Goal: Navigation & Orientation: Find specific page/section

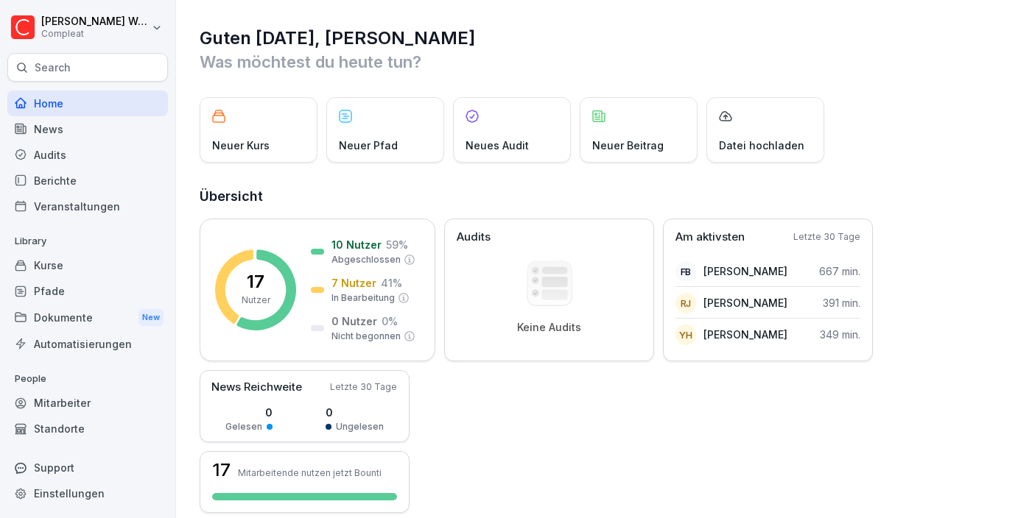
click at [72, 404] on div "Mitarbeiter" at bounding box center [87, 403] width 161 height 26
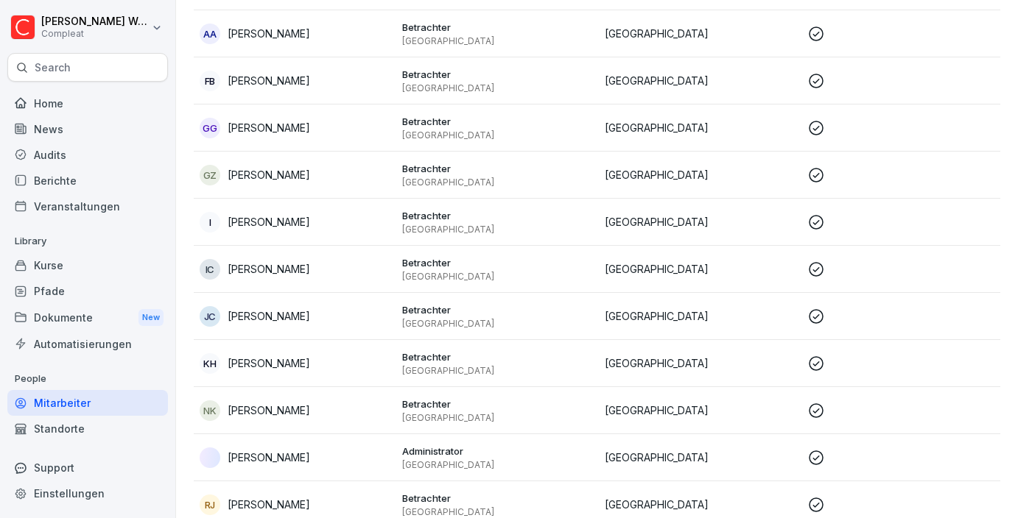
scroll to position [251, 0]
click at [407, 373] on p "[GEOGRAPHIC_DATA]" at bounding box center [497, 370] width 191 height 12
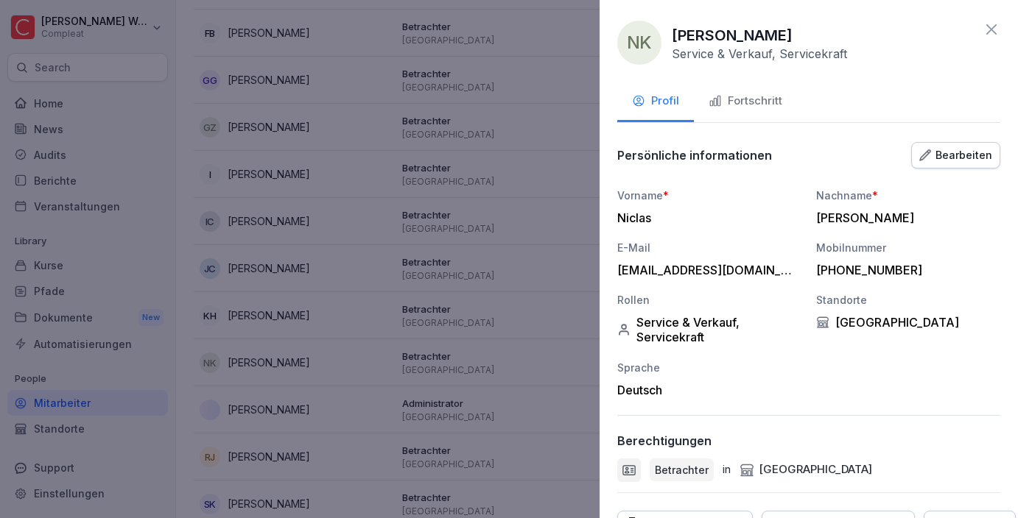
click at [758, 96] on div "Fortschritt" at bounding box center [745, 101] width 74 height 17
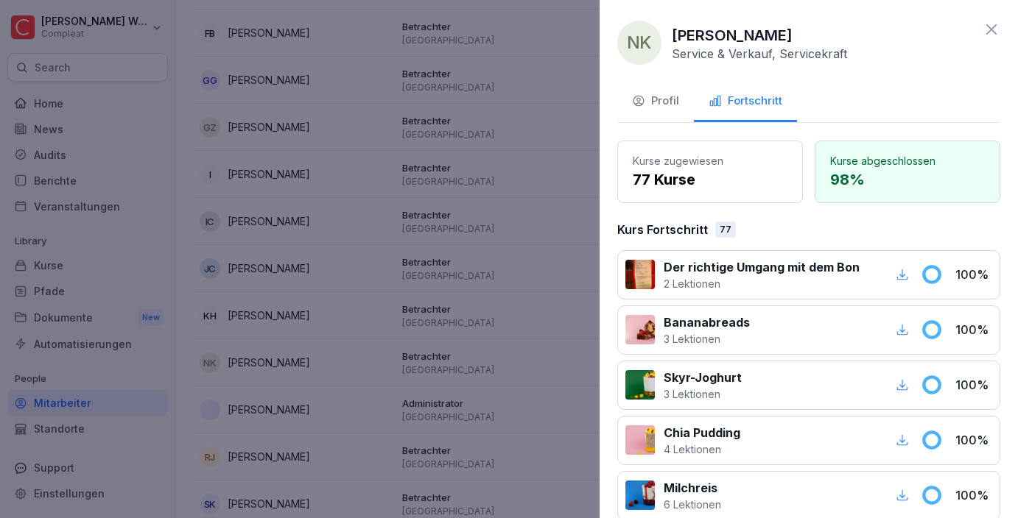
click at [665, 113] on button "Profil" at bounding box center [655, 102] width 77 height 40
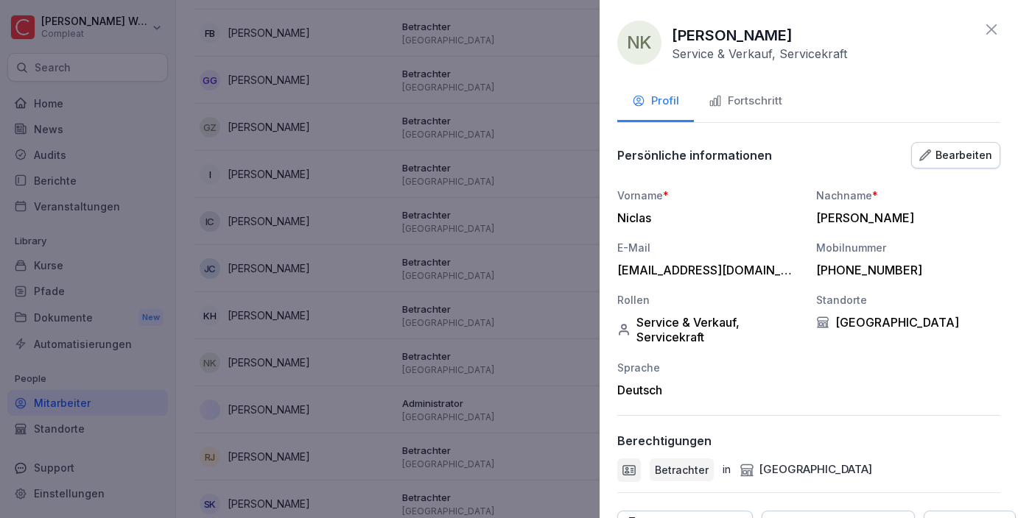
click at [977, 24] on div "NK [PERSON_NAME] Service & Verkauf, Servicekraft" at bounding box center [808, 43] width 383 height 44
click at [994, 30] on icon at bounding box center [991, 30] width 18 height 18
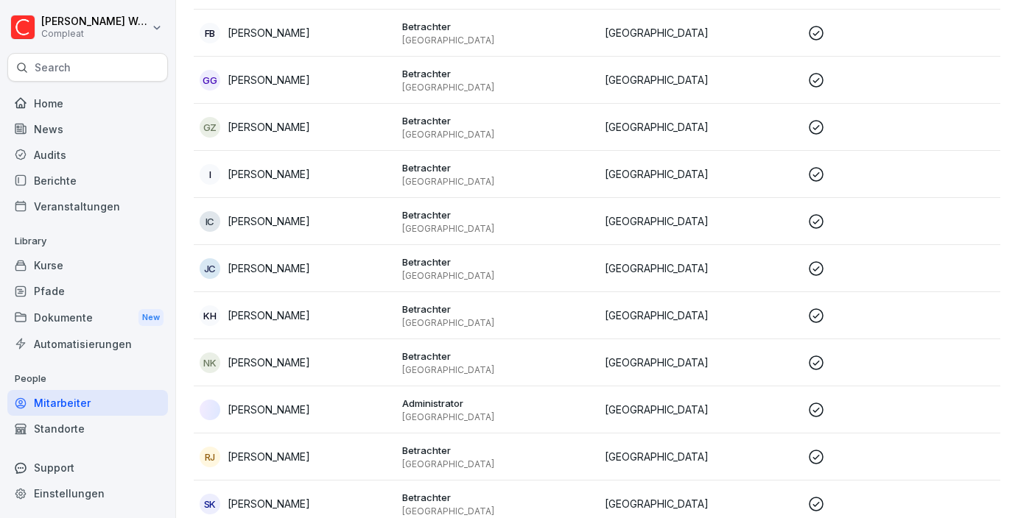
click at [66, 181] on div "Berichte" at bounding box center [87, 181] width 161 height 26
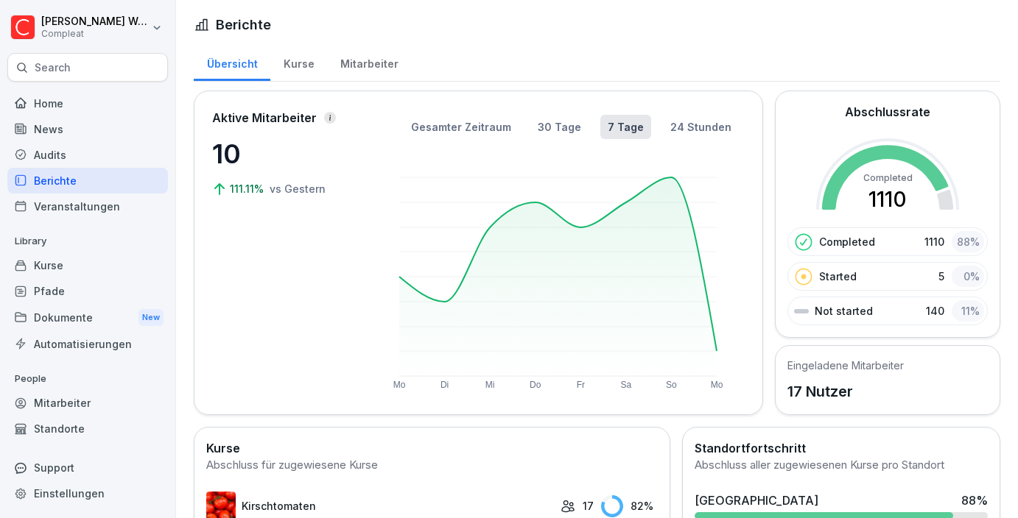
click at [837, 378] on div "Eingeladene Mitarbeiter 17 Nutzer" at bounding box center [845, 380] width 116 height 45
click at [77, 113] on div "Home" at bounding box center [87, 104] width 161 height 26
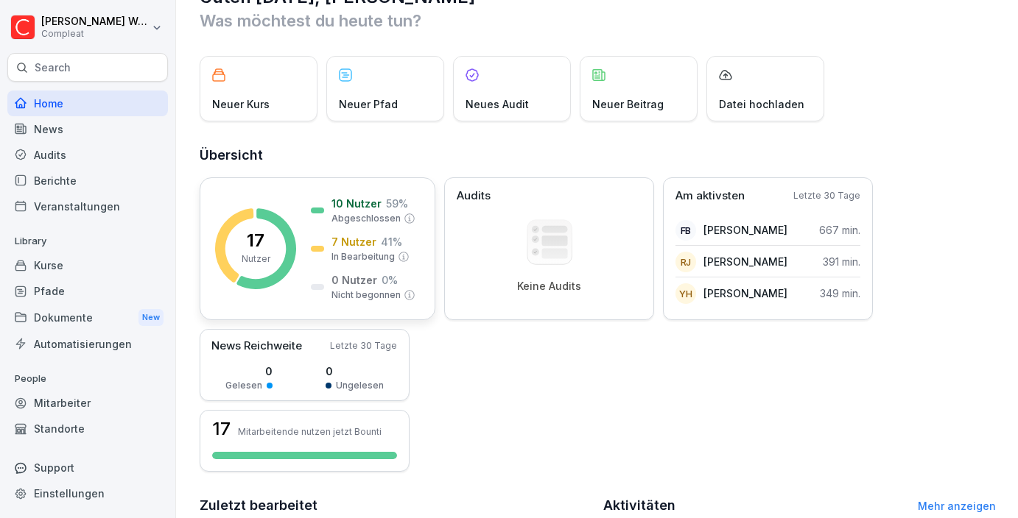
scroll to position [50, 0]
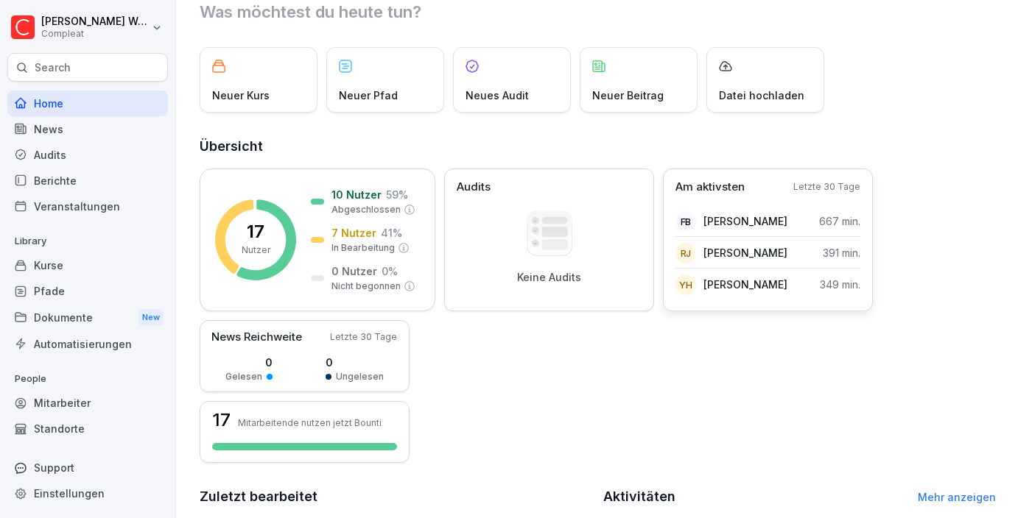
click at [744, 197] on div "Am aktivsten Letzte 30 Tage FB [PERSON_NAME] 667 min. RJ [PERSON_NAME] Jap 391 …" at bounding box center [768, 240] width 210 height 143
click at [60, 267] on div "Kurse" at bounding box center [87, 266] width 161 height 26
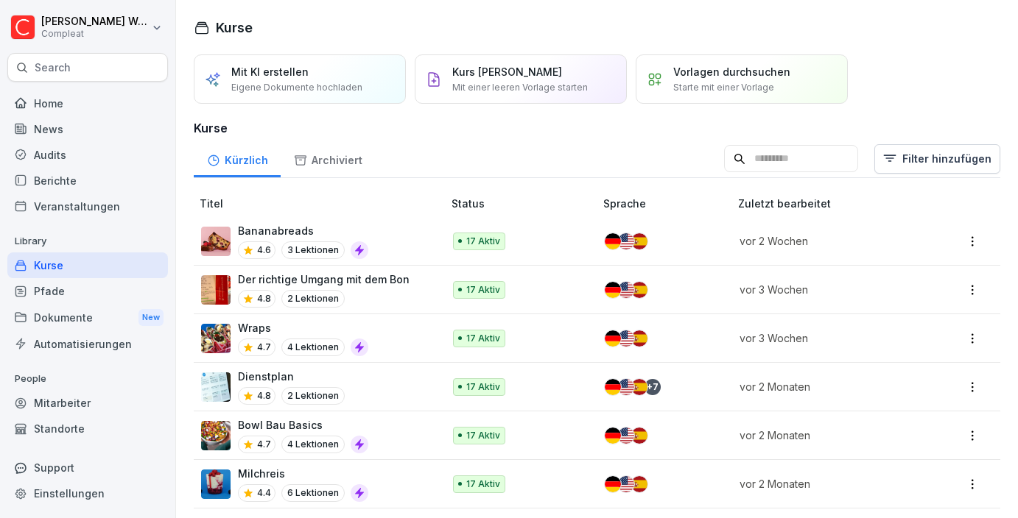
click at [57, 297] on div "Pfade" at bounding box center [87, 291] width 161 height 26
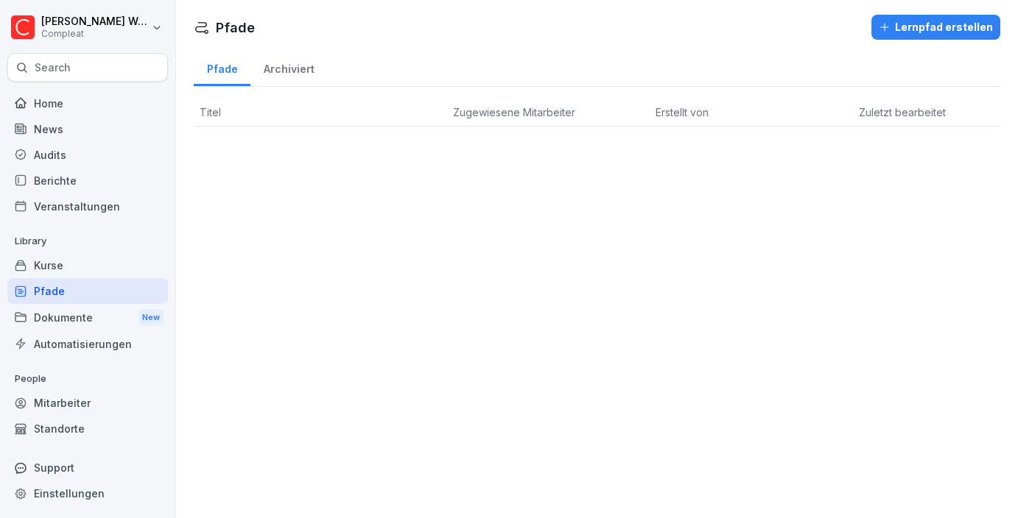
click at [63, 179] on div "Berichte" at bounding box center [87, 181] width 161 height 26
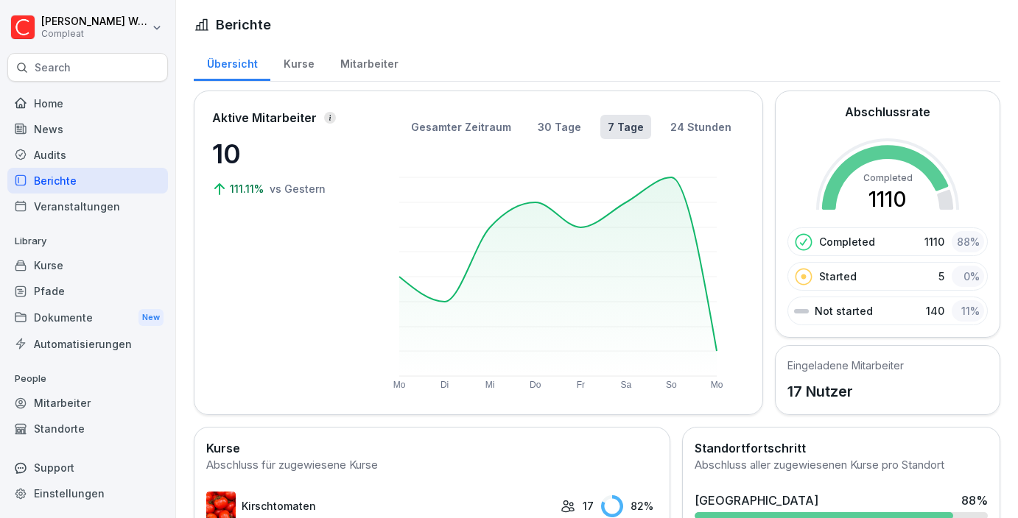
click at [67, 114] on div "Home" at bounding box center [87, 104] width 161 height 26
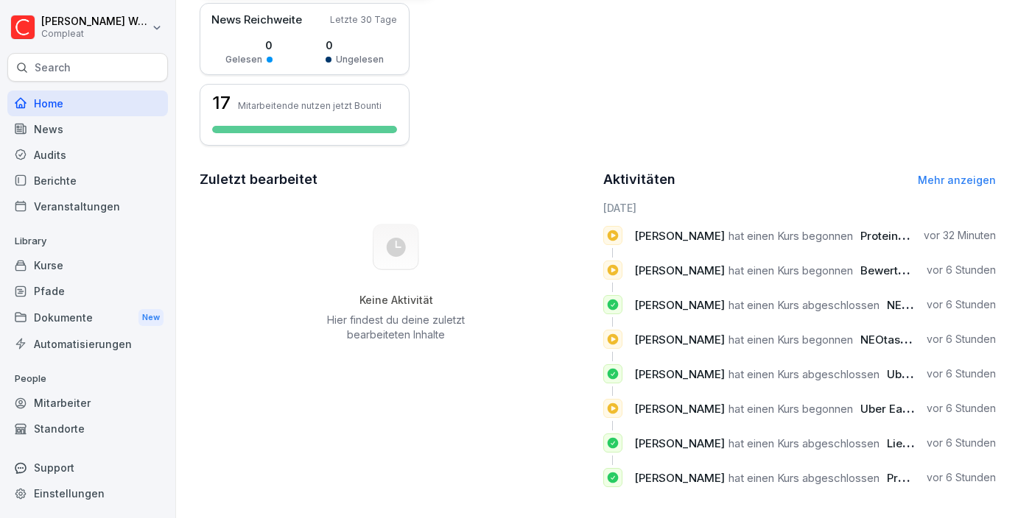
scroll to position [375, 0]
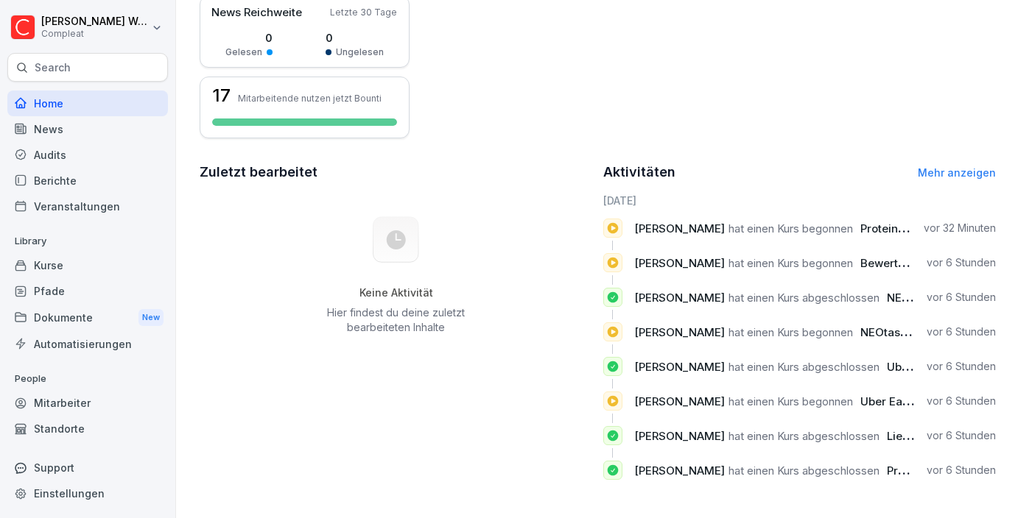
click at [74, 410] on div "Mitarbeiter" at bounding box center [87, 403] width 161 height 26
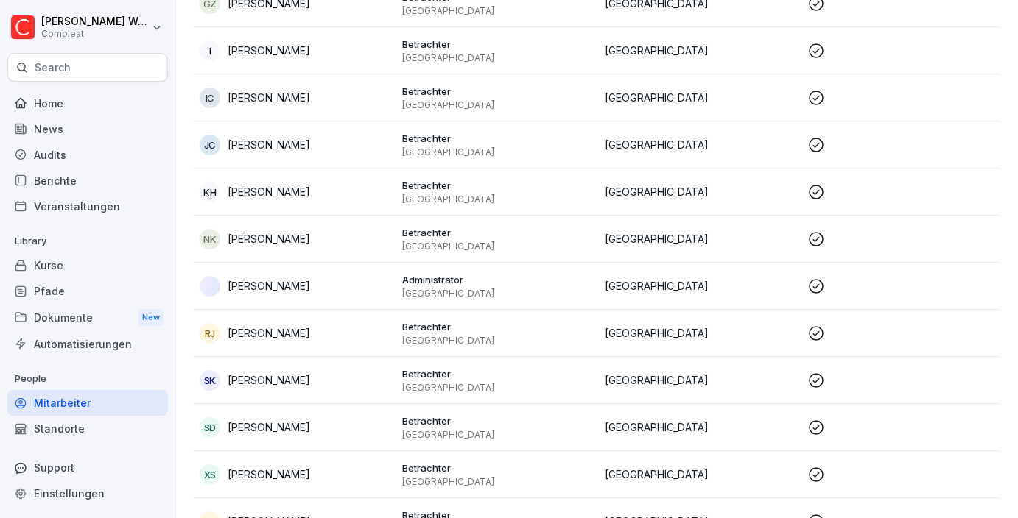
scroll to position [15, 0]
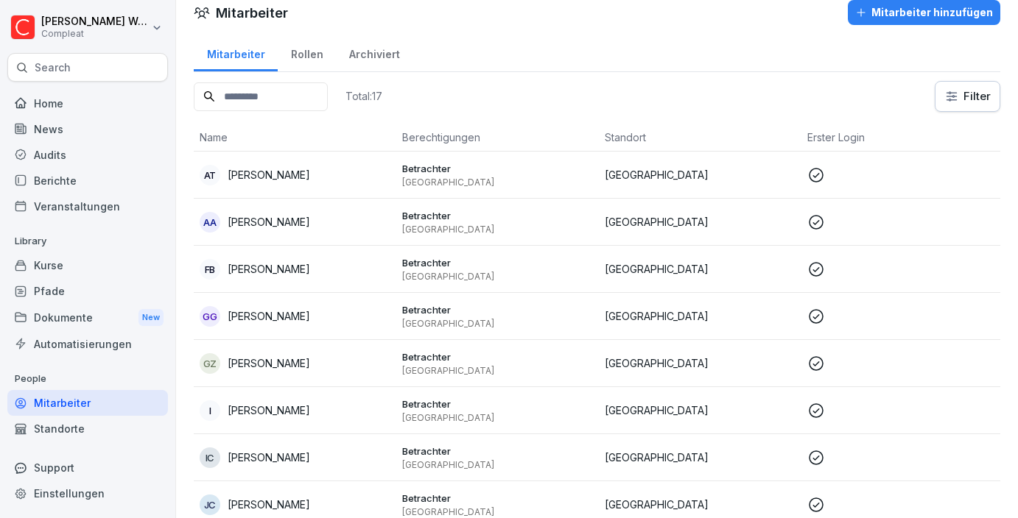
click at [65, 191] on div "Berichte" at bounding box center [87, 181] width 161 height 26
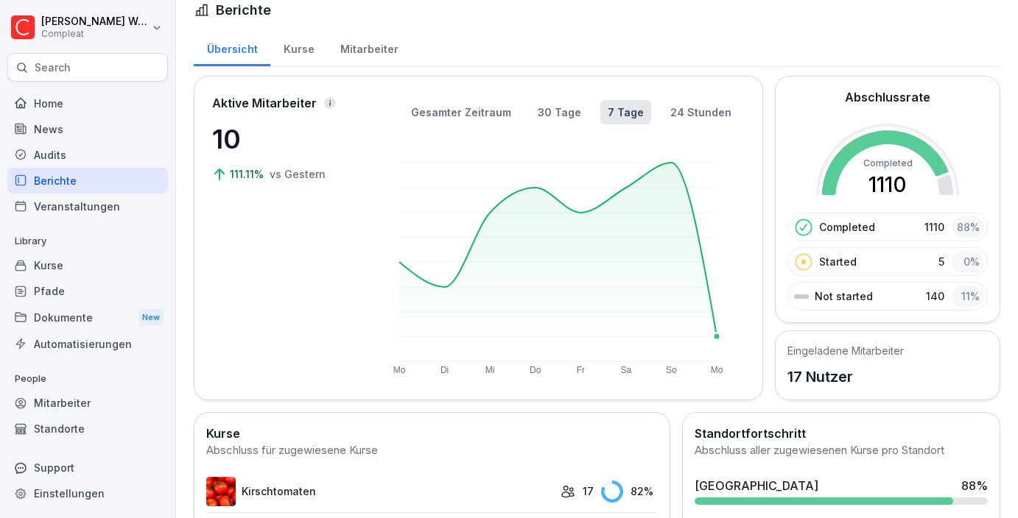
scroll to position [16, 0]
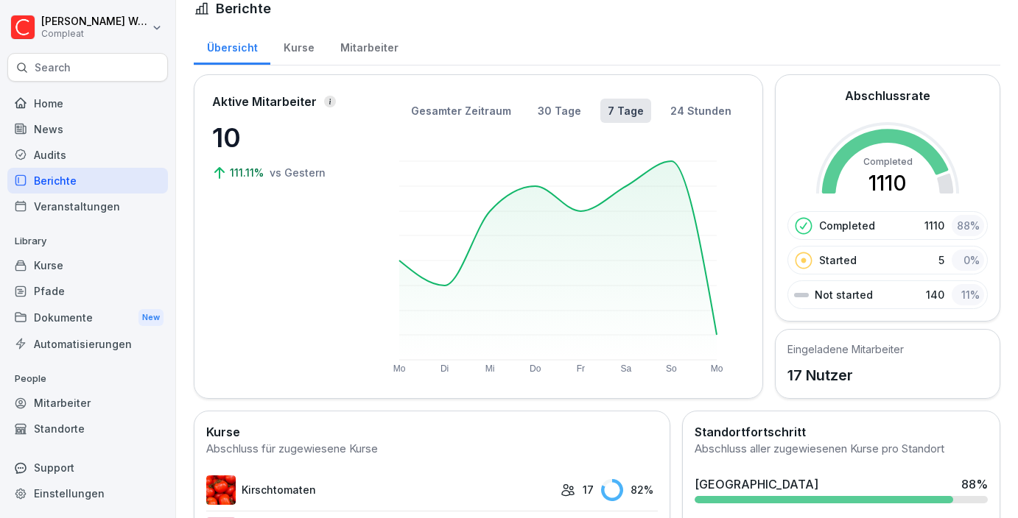
click at [383, 50] on div "Mitarbeiter" at bounding box center [369, 46] width 84 height 38
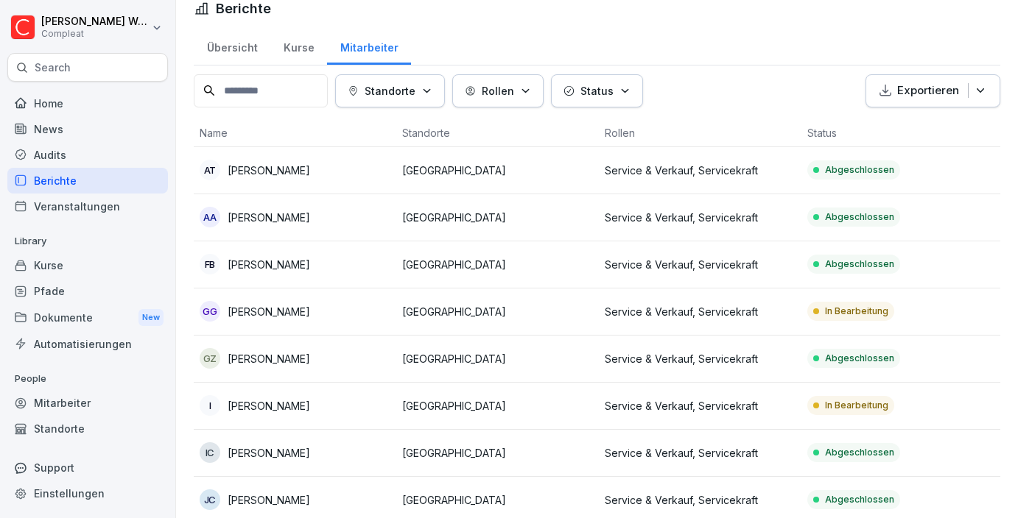
click at [646, 323] on td "Service & Verkauf, Servicekraft" at bounding box center [700, 312] width 202 height 47
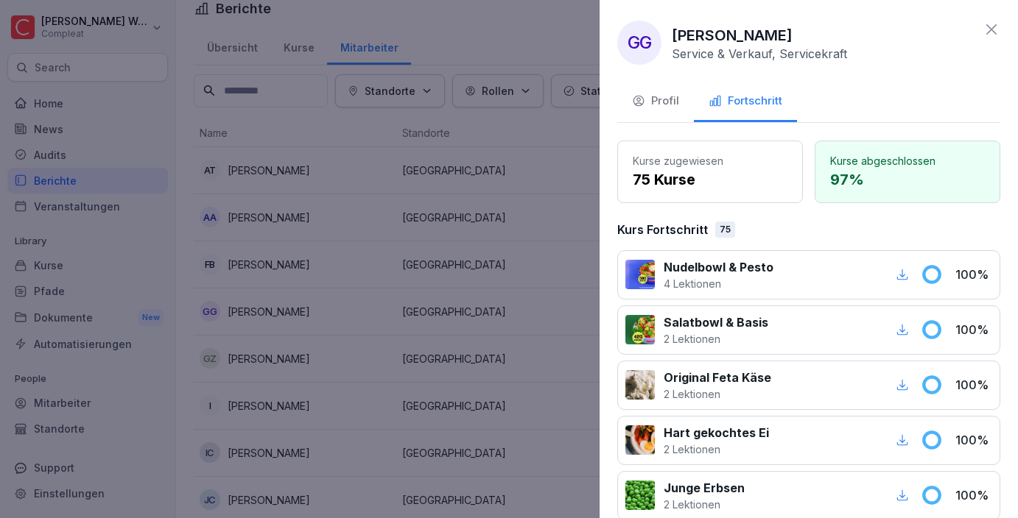
click at [460, 308] on div at bounding box center [509, 259] width 1018 height 518
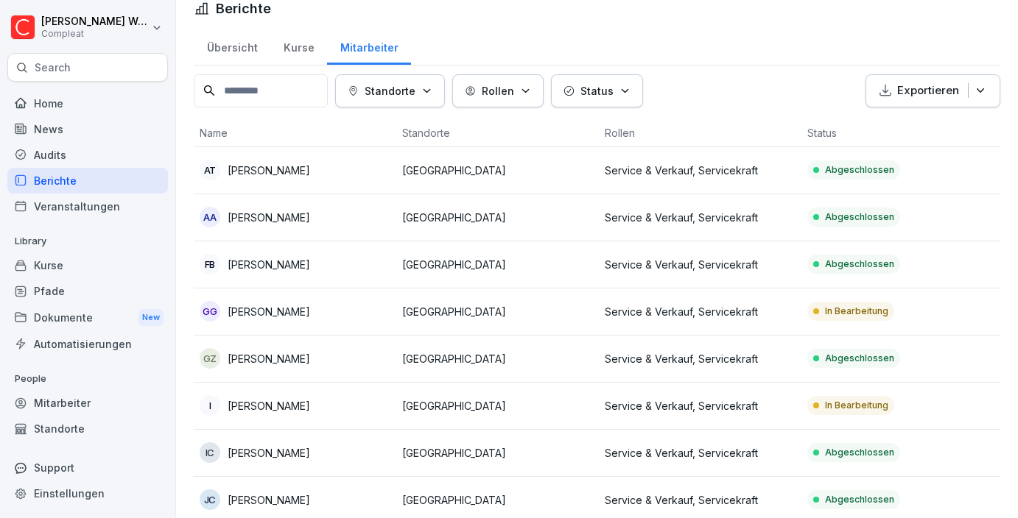
scroll to position [51, 0]
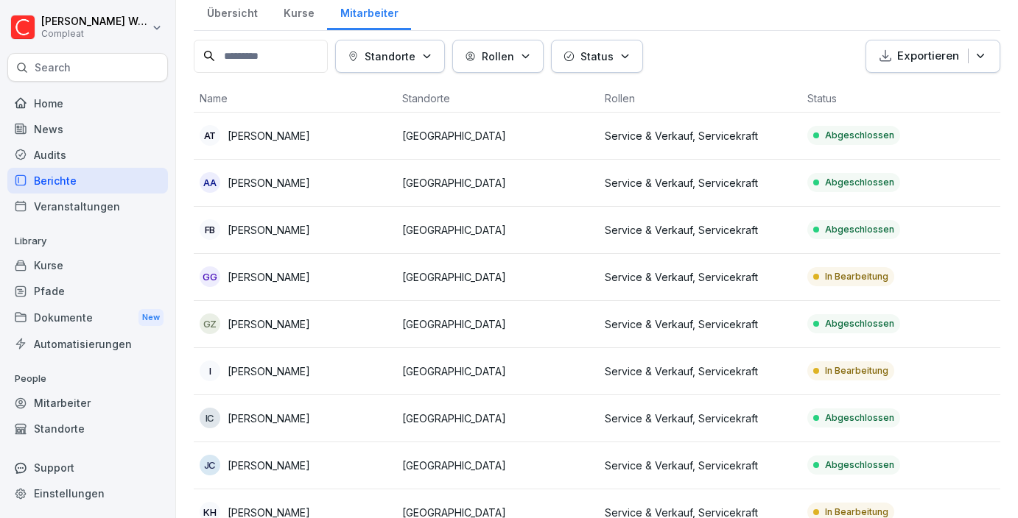
click at [465, 381] on td "[GEOGRAPHIC_DATA]" at bounding box center [497, 371] width 202 height 47
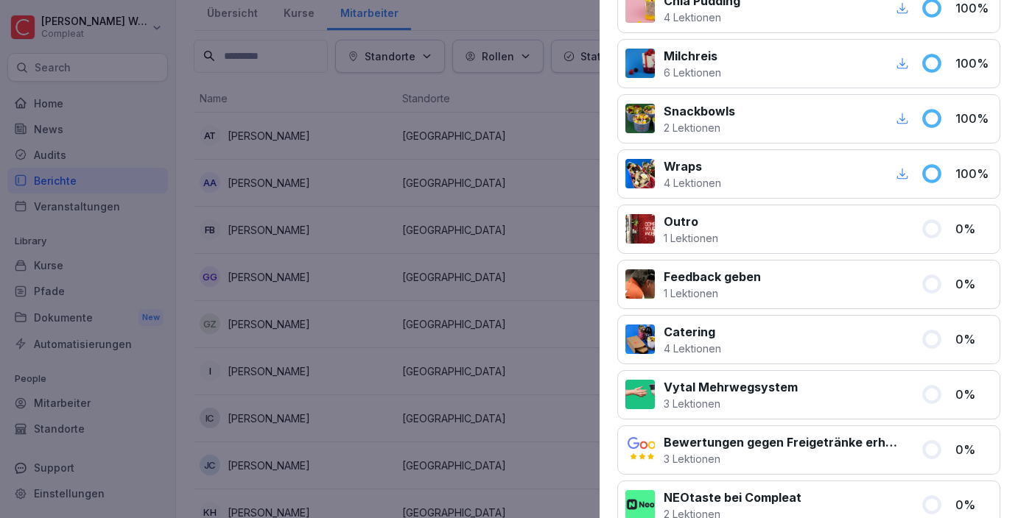
scroll to position [698, 0]
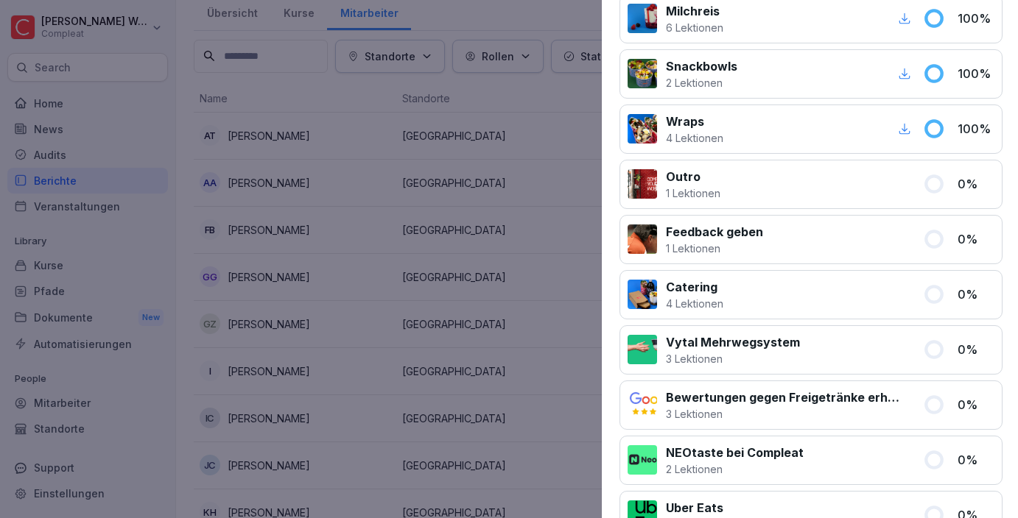
click at [469, 413] on div at bounding box center [509, 259] width 1018 height 518
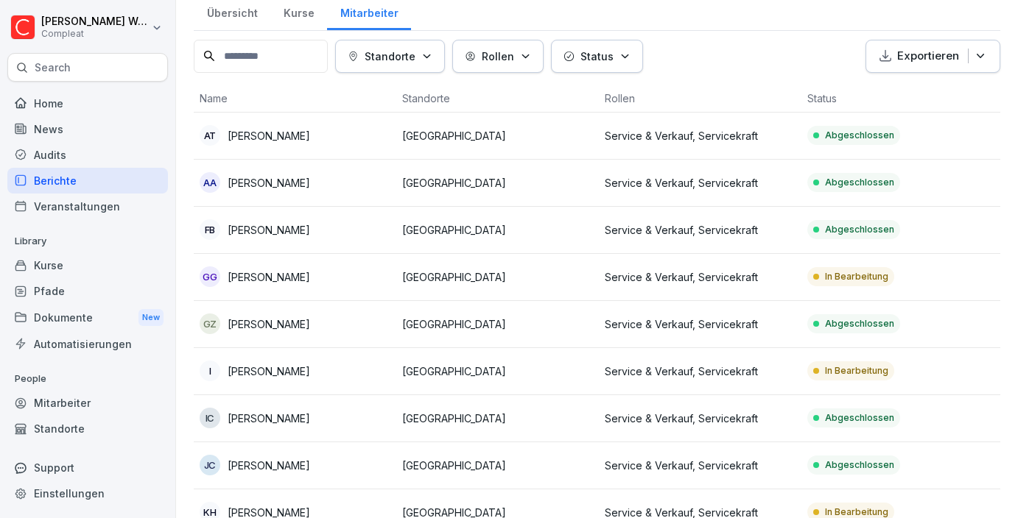
click at [73, 287] on div "Pfade" at bounding box center [87, 291] width 161 height 26
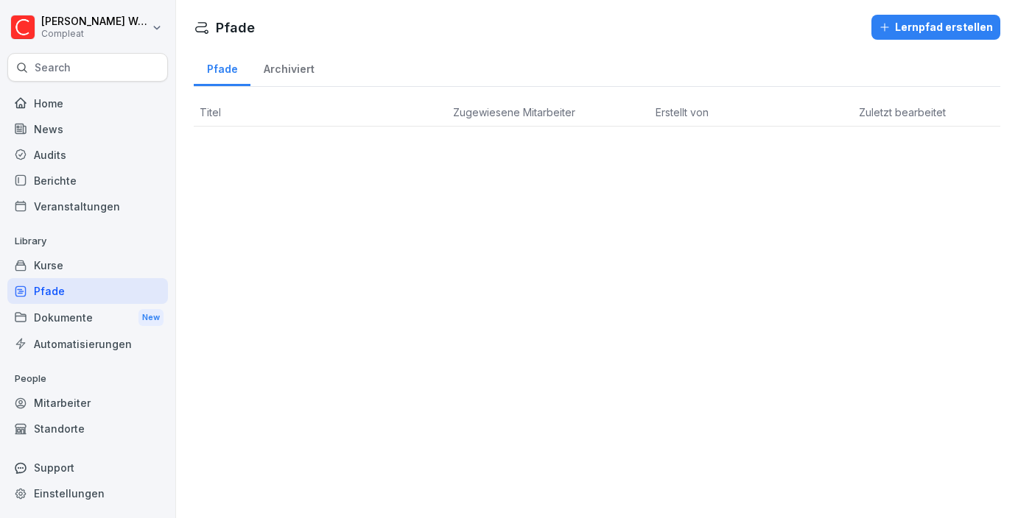
click at [49, 401] on div "Mitarbeiter" at bounding box center [87, 403] width 161 height 26
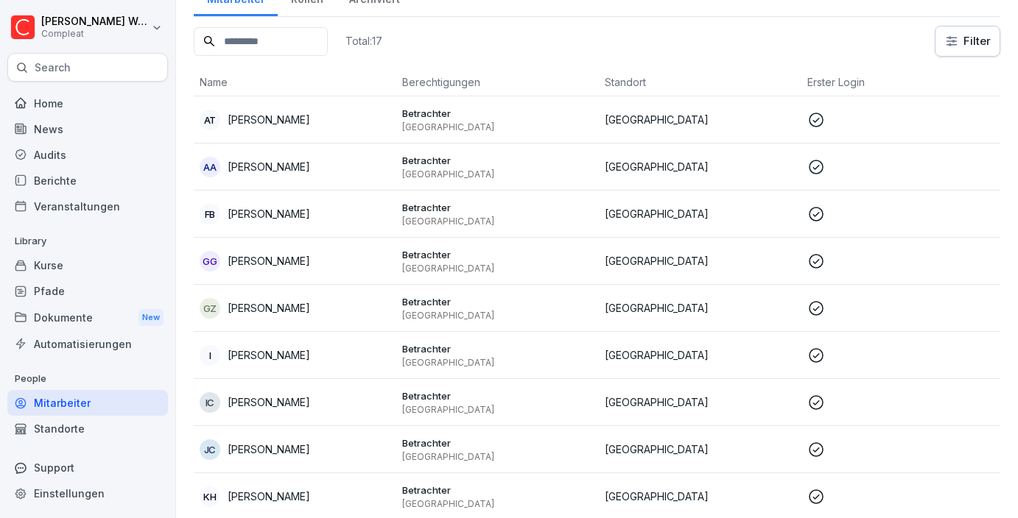
scroll to position [71, 0]
click at [334, 359] on div "I [PERSON_NAME]" at bounding box center [295, 355] width 191 height 21
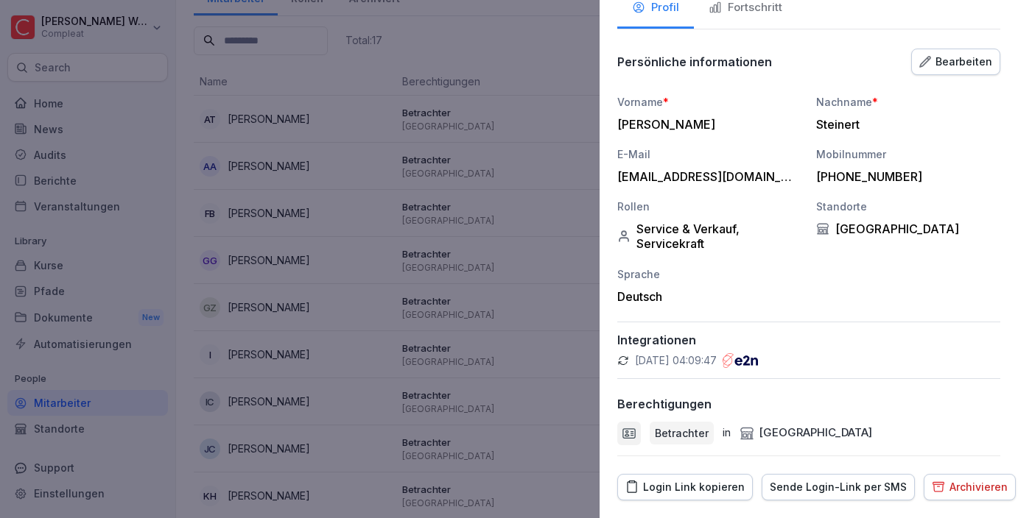
scroll to position [133, 0]
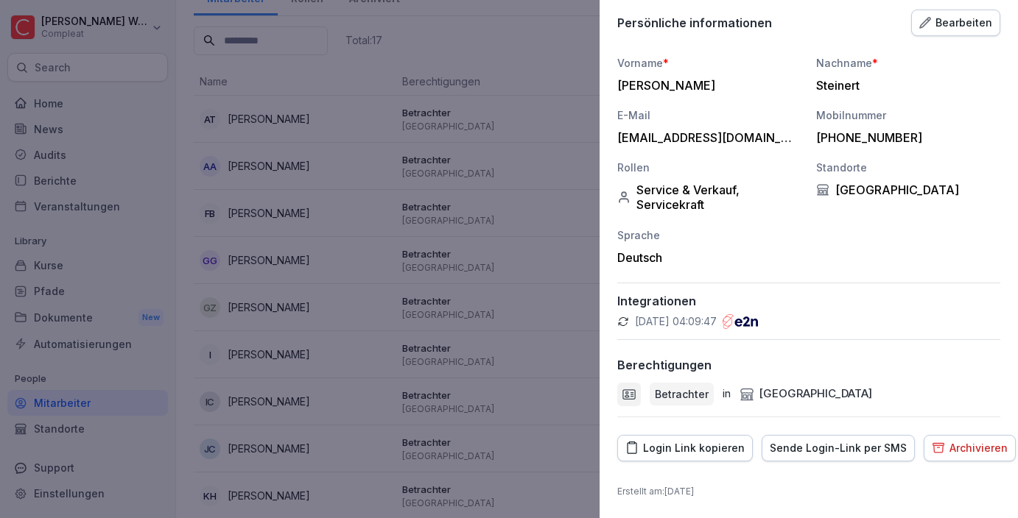
click at [938, 440] on div "Archivieren" at bounding box center [969, 448] width 76 height 16
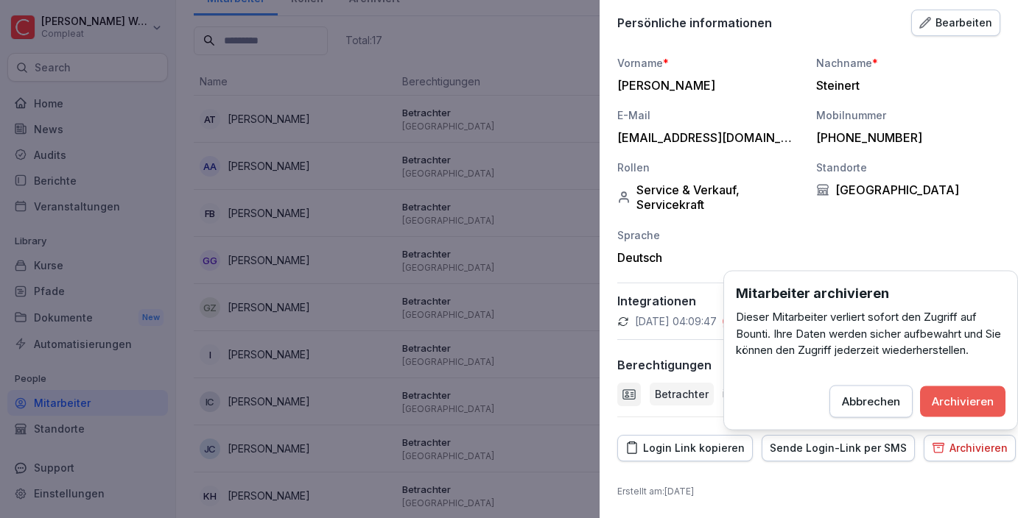
click at [946, 408] on div "Archivieren" at bounding box center [962, 401] width 62 height 16
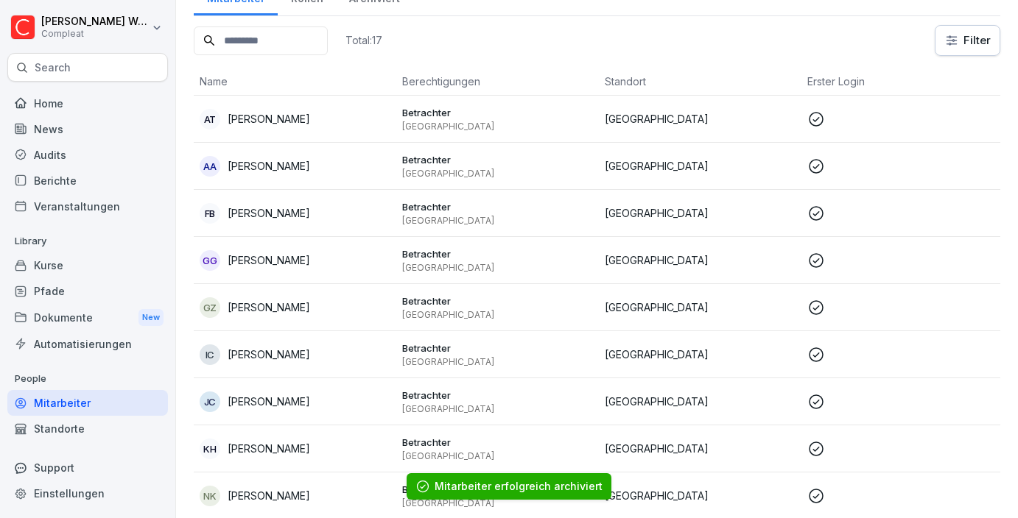
click at [54, 173] on div "Berichte" at bounding box center [87, 181] width 161 height 26
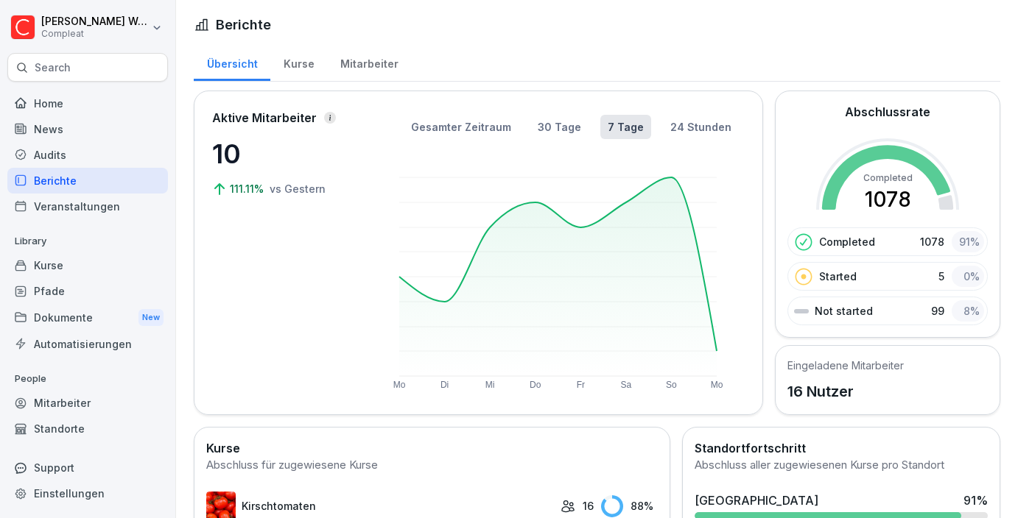
click at [346, 50] on div "Mitarbeiter" at bounding box center [369, 62] width 84 height 38
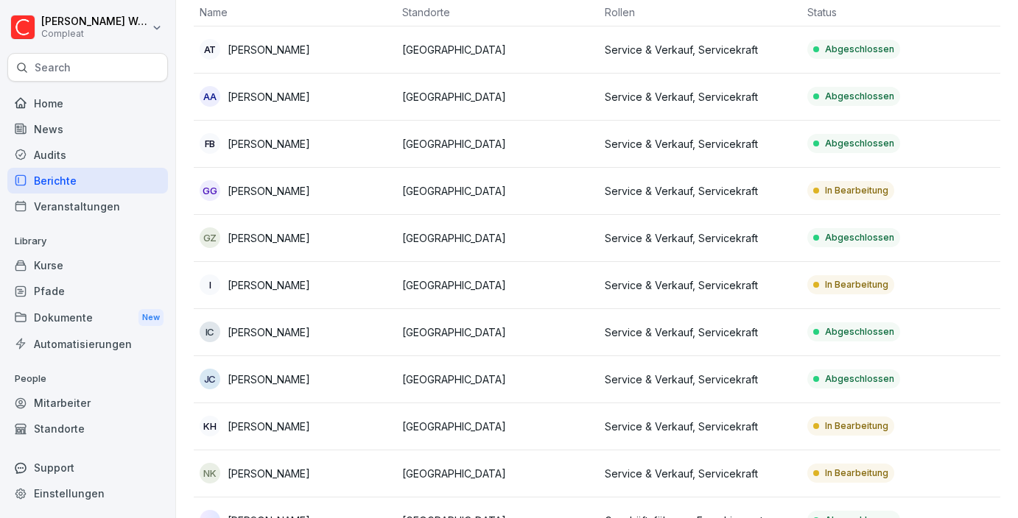
scroll to position [190, 0]
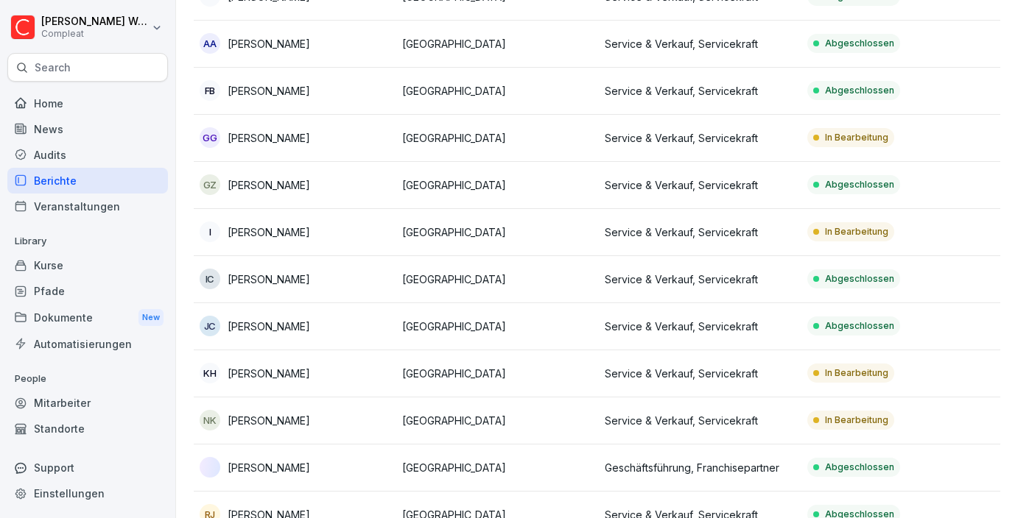
click at [417, 390] on td "[GEOGRAPHIC_DATA]" at bounding box center [497, 373] width 202 height 47
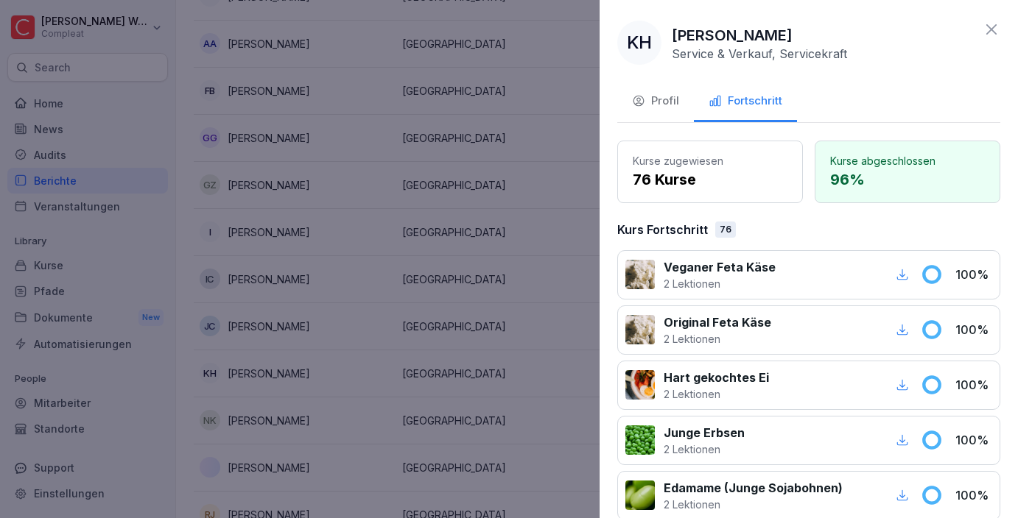
click at [416, 366] on div at bounding box center [509, 259] width 1018 height 518
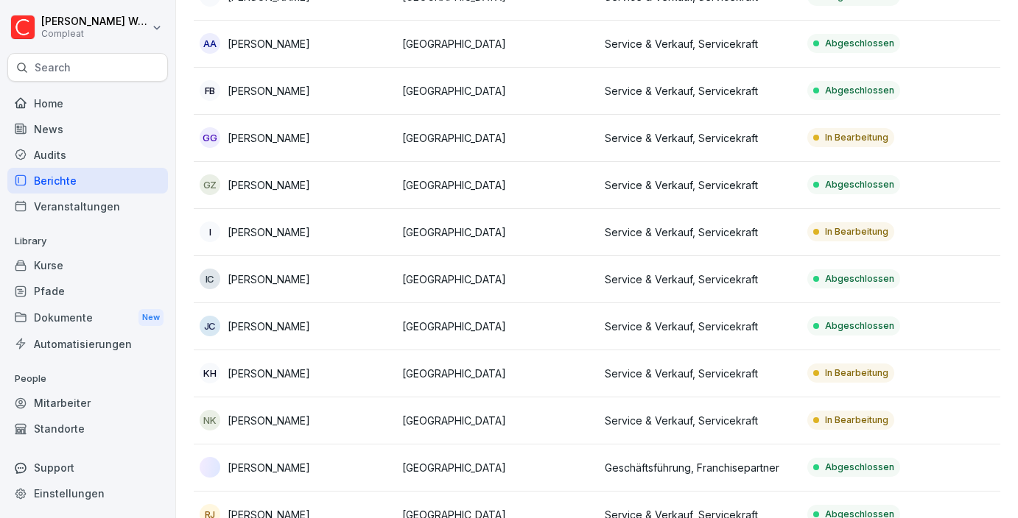
click at [422, 418] on p "[GEOGRAPHIC_DATA]" at bounding box center [497, 420] width 191 height 15
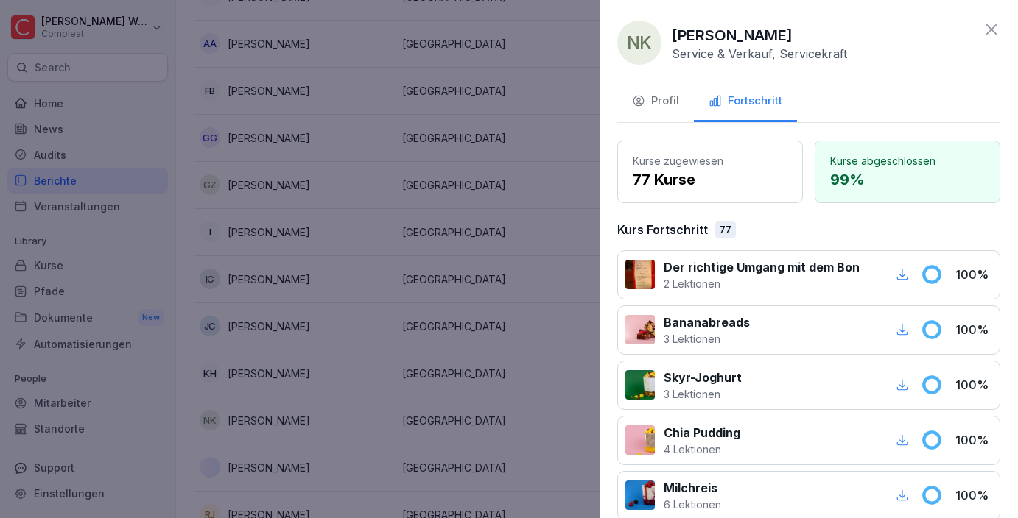
click at [422, 418] on div at bounding box center [509, 259] width 1018 height 518
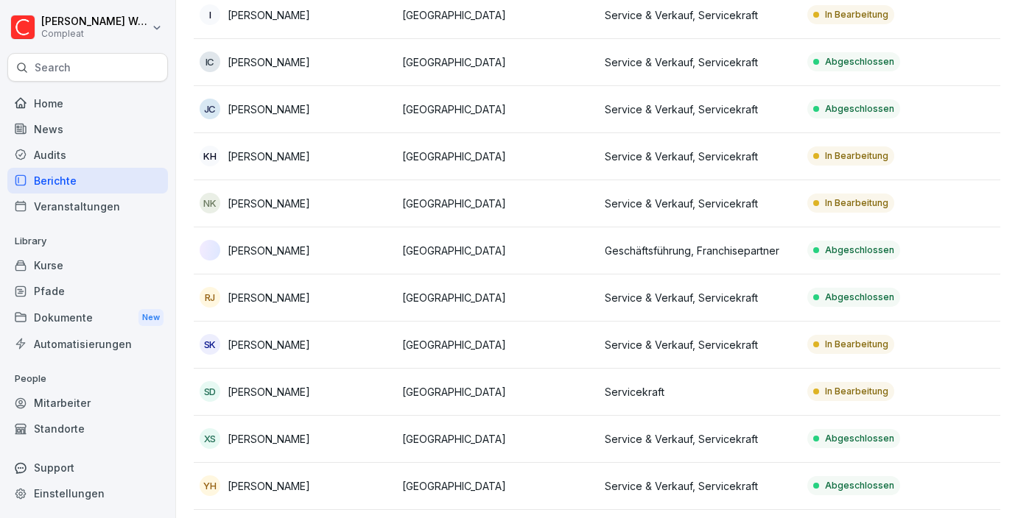
scroll to position [409, 0]
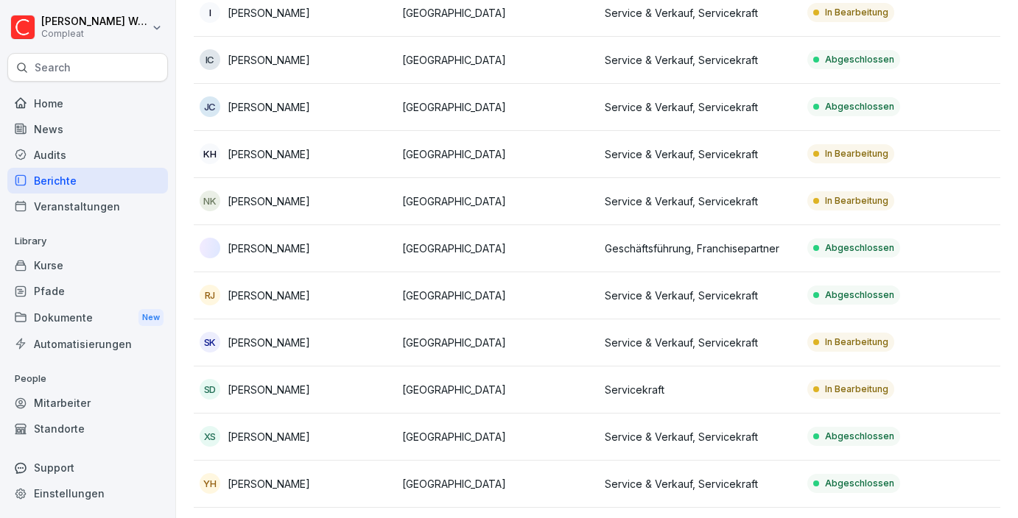
click at [390, 353] on td "SK [PERSON_NAME]" at bounding box center [295, 343] width 202 height 47
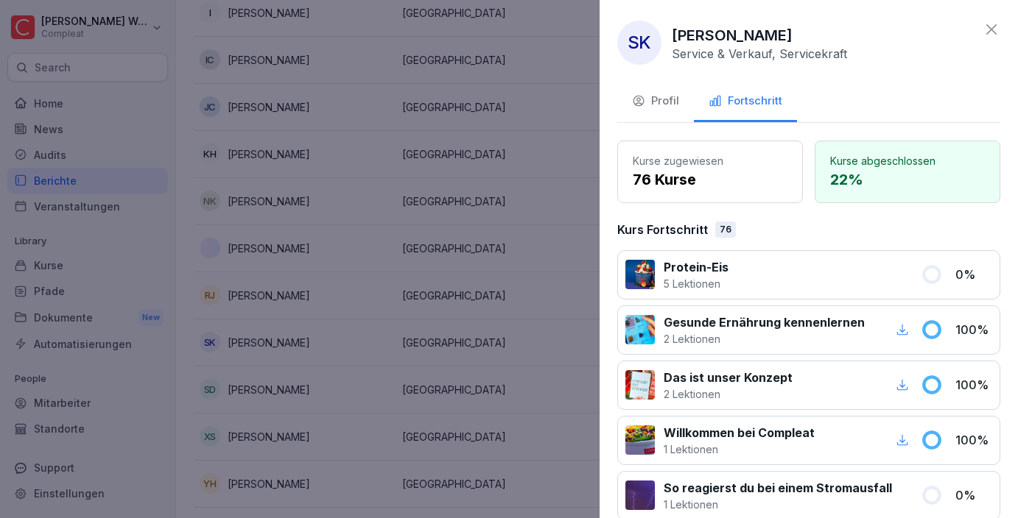
click at [416, 394] on div at bounding box center [509, 259] width 1018 height 518
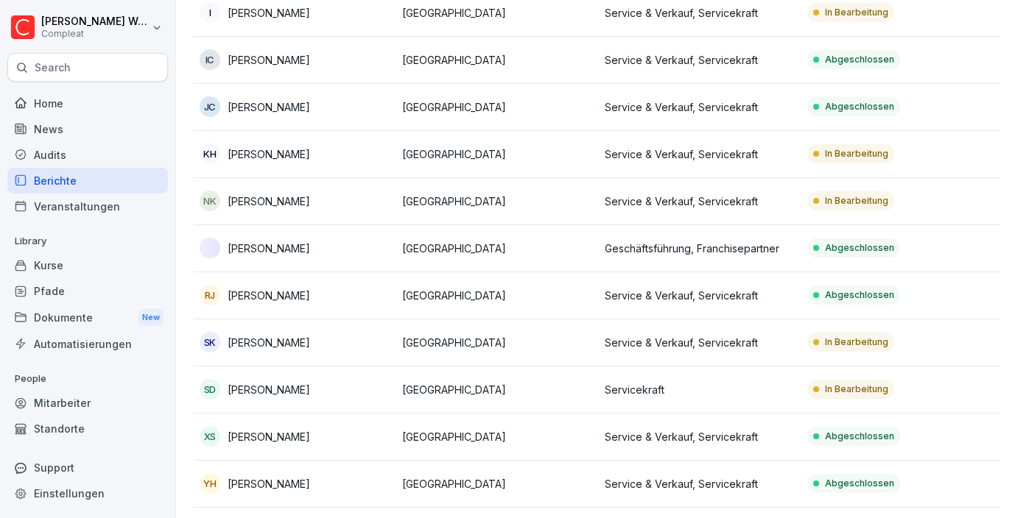
click at [385, 436] on div "XS [PERSON_NAME]" at bounding box center [295, 436] width 191 height 21
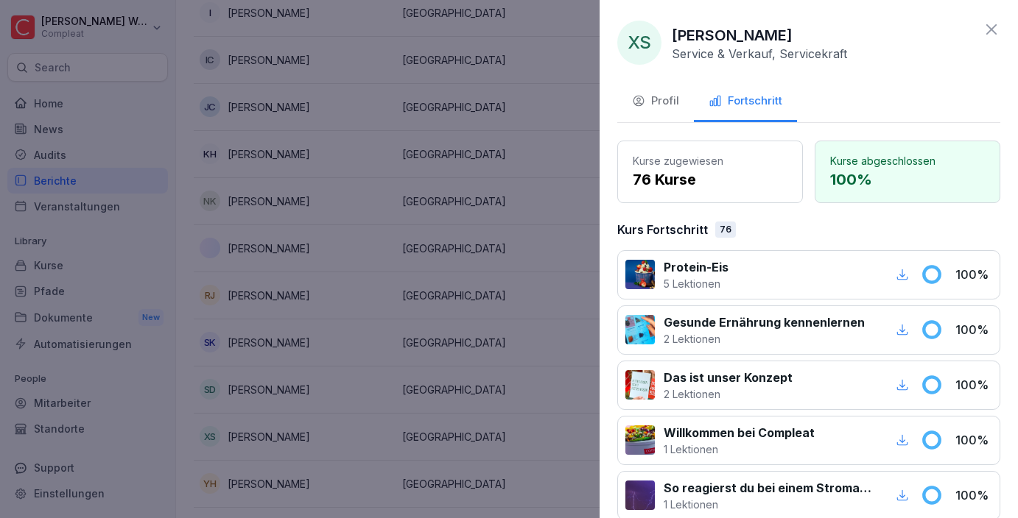
click at [353, 392] on div at bounding box center [509, 259] width 1018 height 518
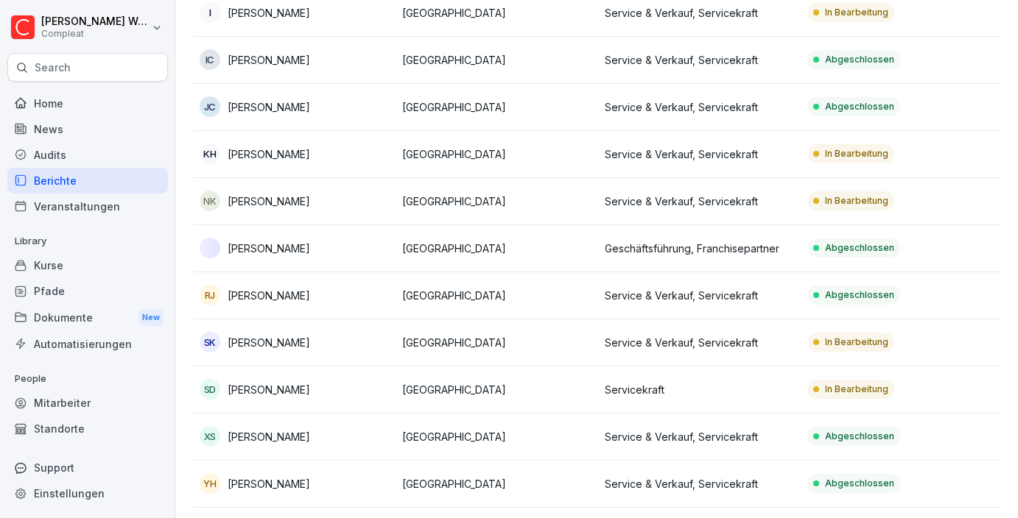
scroll to position [457, 0]
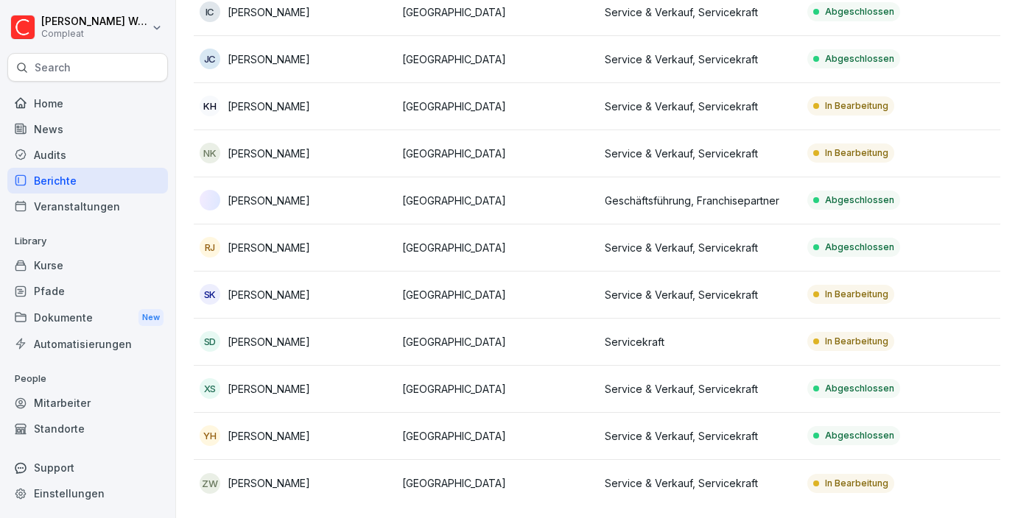
click at [230, 478] on p "[PERSON_NAME]" at bounding box center [269, 483] width 82 height 15
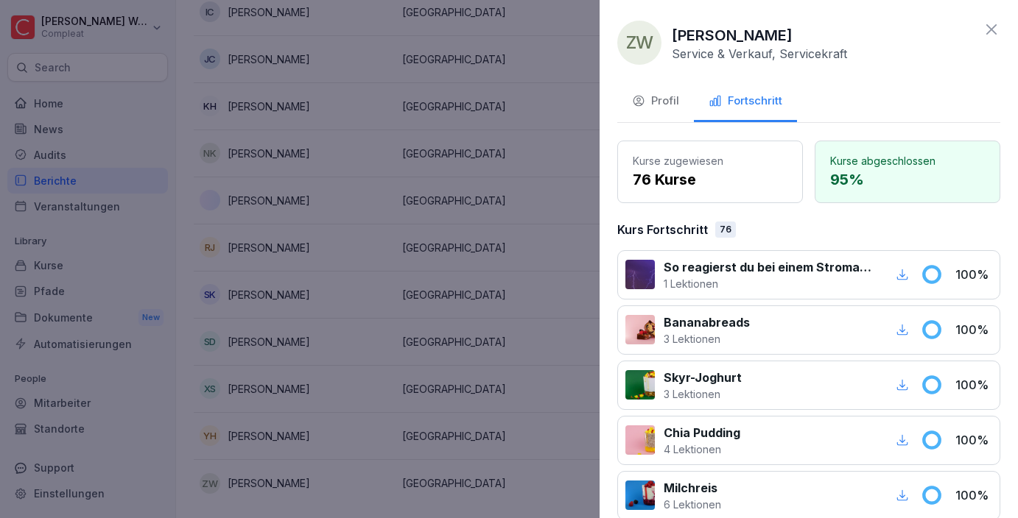
click at [180, 242] on div at bounding box center [509, 259] width 1018 height 518
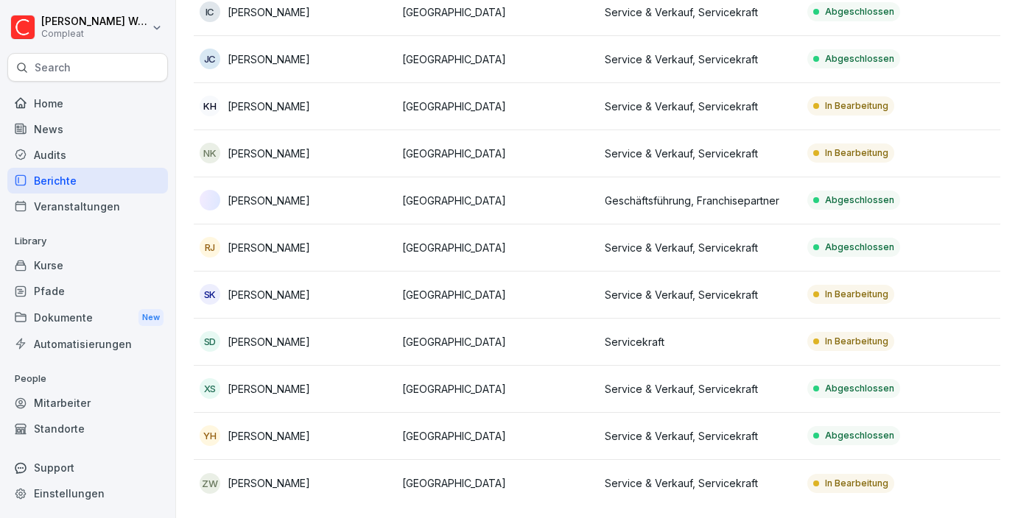
click at [43, 92] on div "Home" at bounding box center [87, 104] width 161 height 26
